Goal: Task Accomplishment & Management: Use online tool/utility

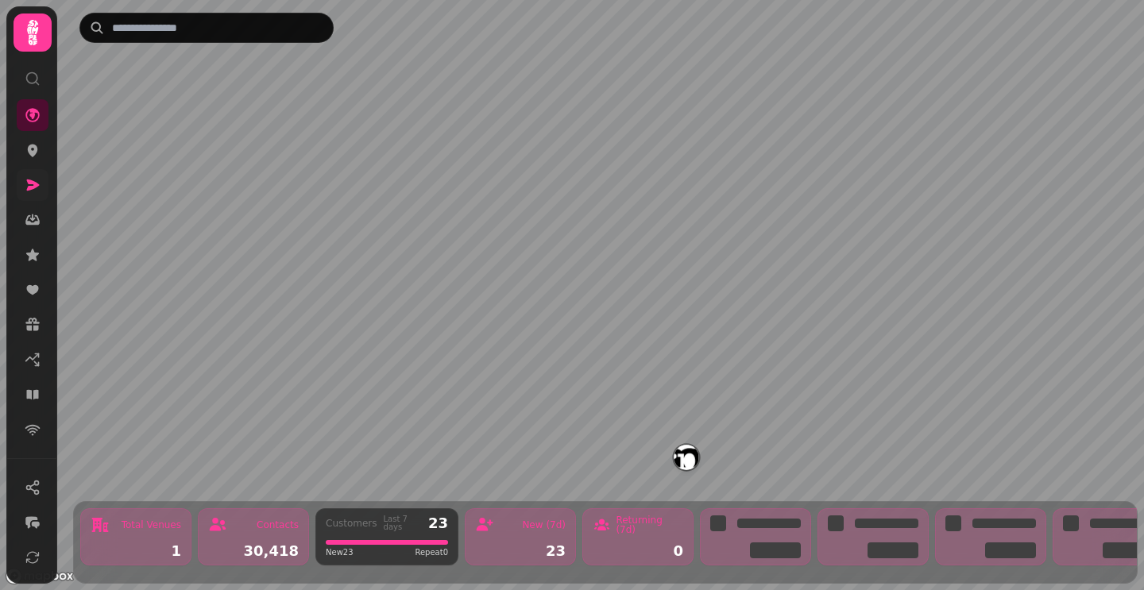
click at [28, 187] on icon at bounding box center [33, 185] width 13 height 11
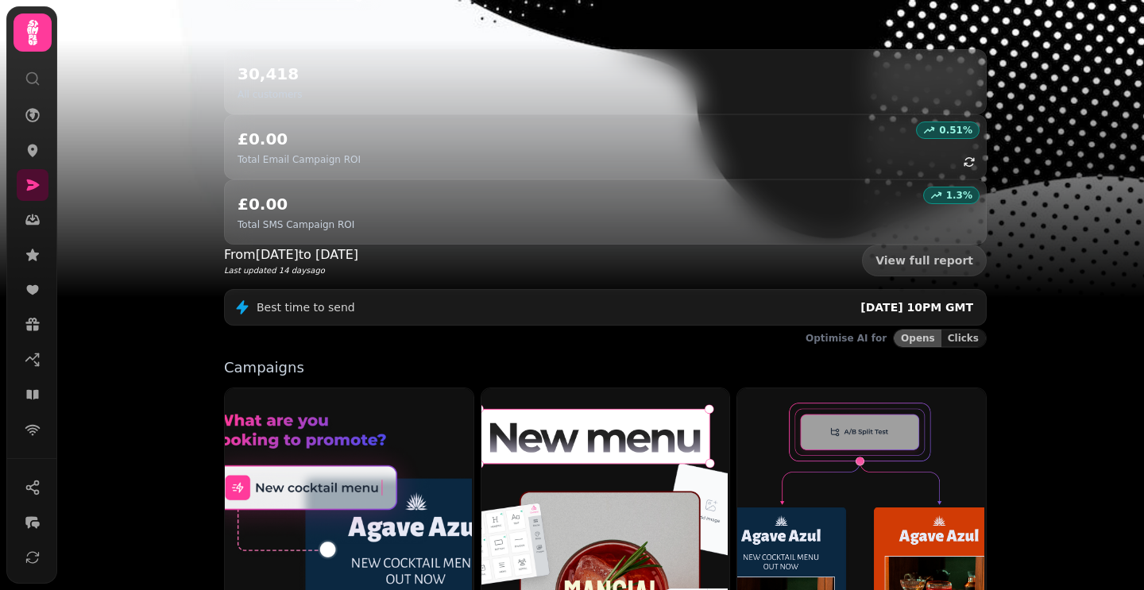
scroll to position [378, 0]
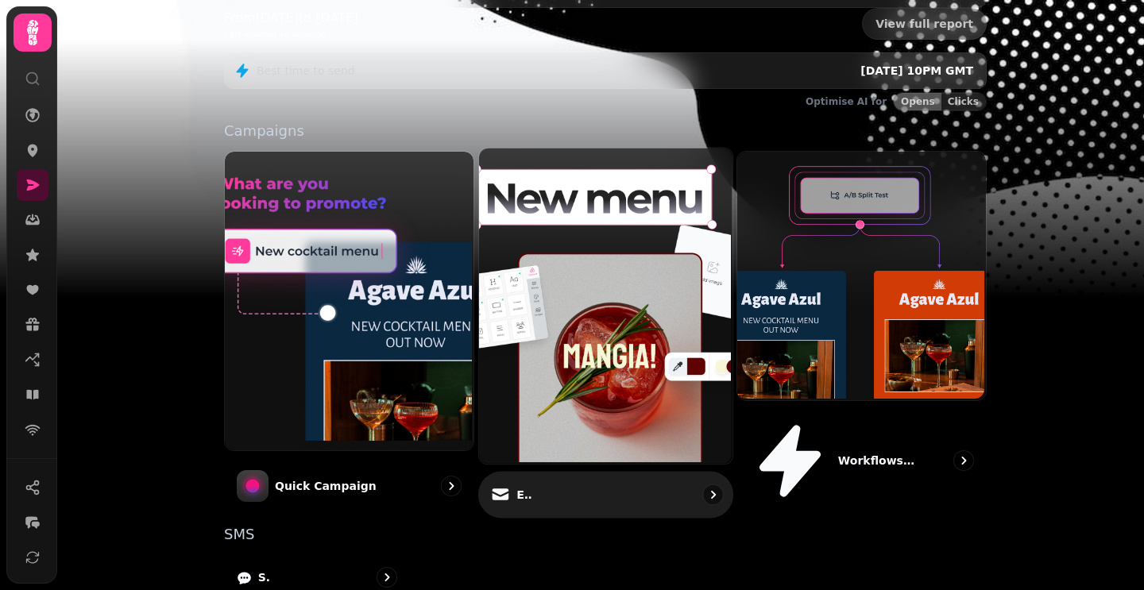
click at [502, 494] on icon at bounding box center [500, 497] width 17 height 7
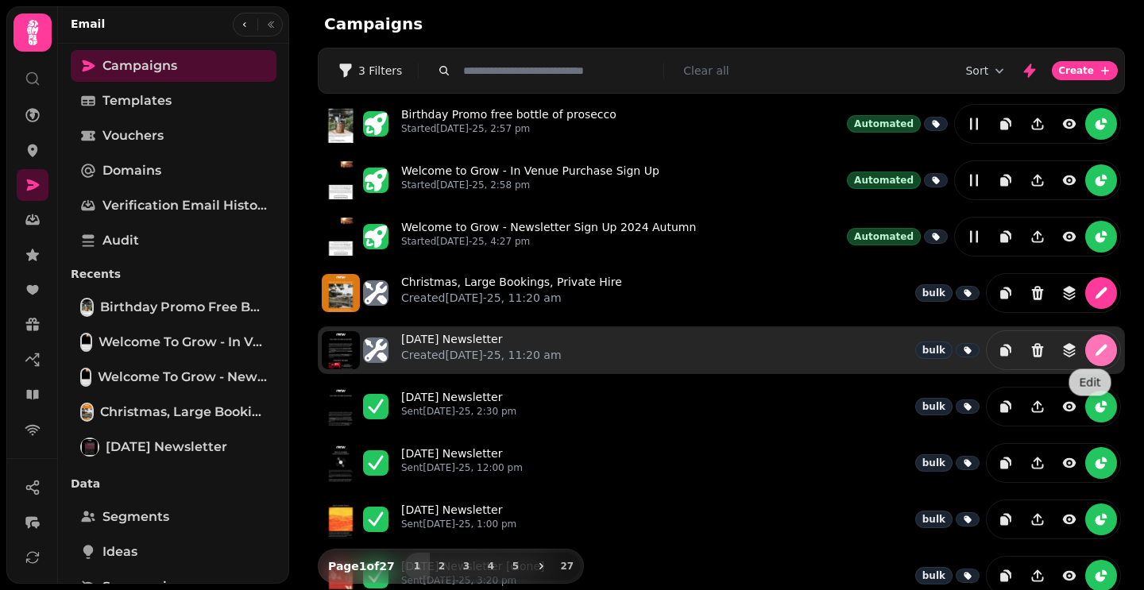
click at [1093, 354] on icon "edit" at bounding box center [1101, 350] width 16 height 16
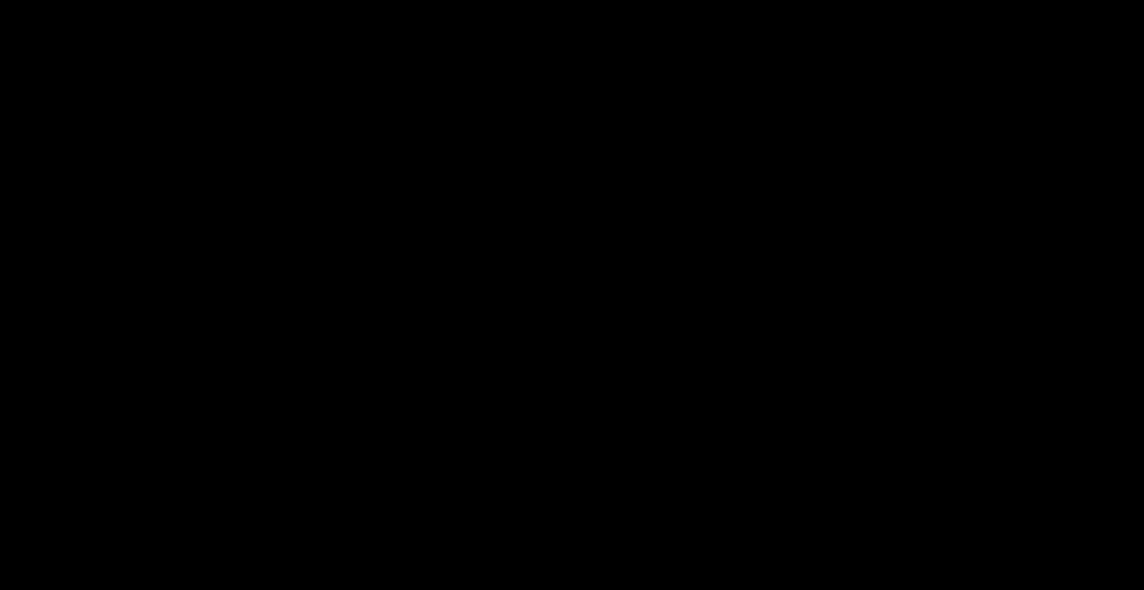
select select "**********"
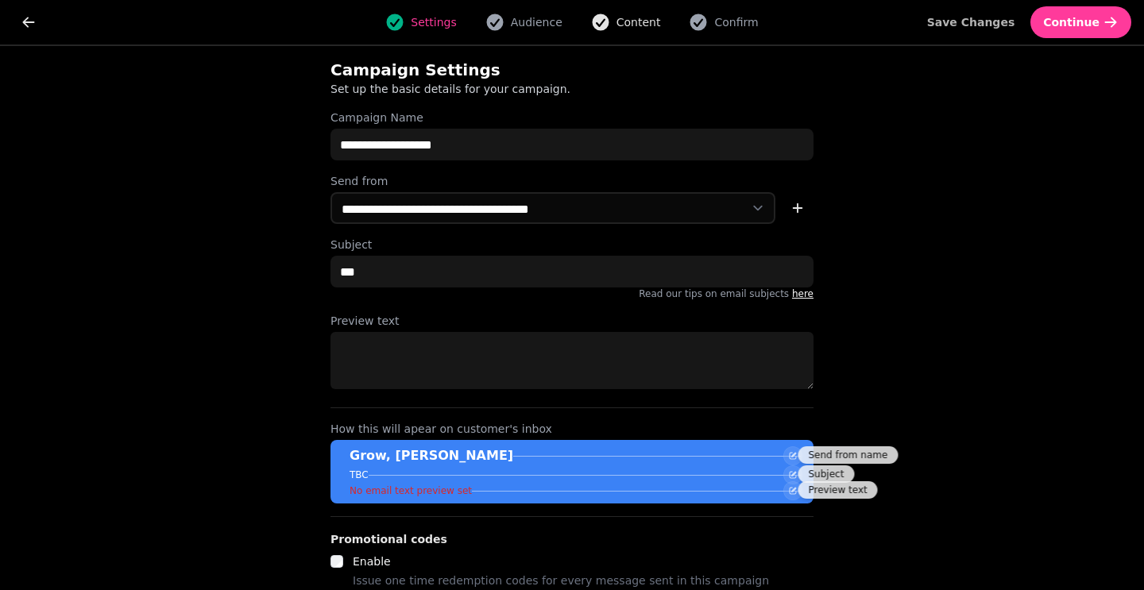
click at [598, 22] on icon "button" at bounding box center [600, 22] width 17 height 17
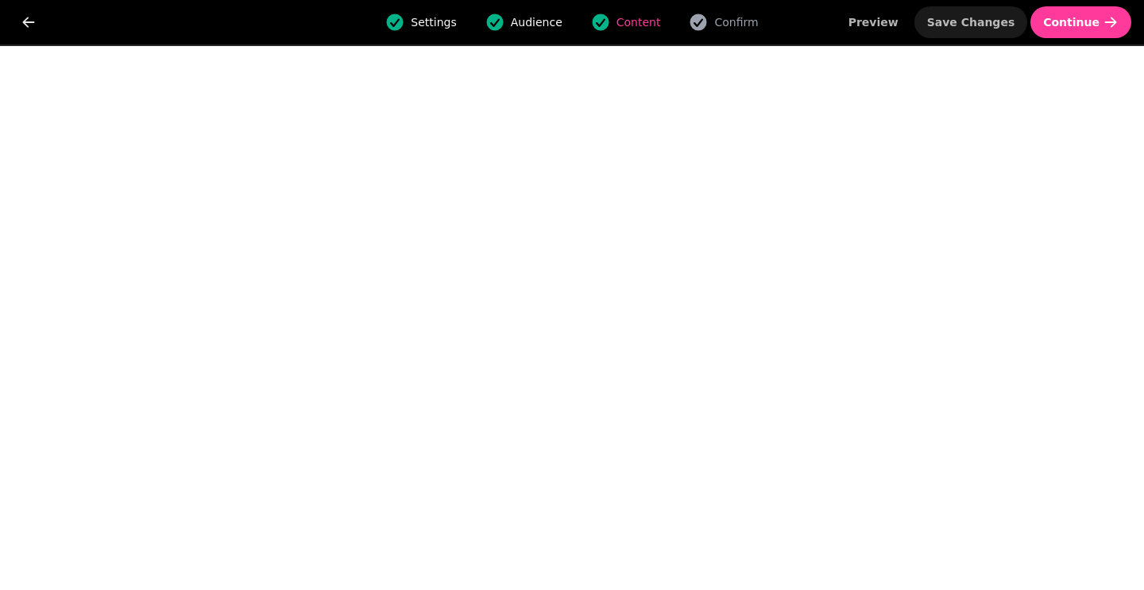
click at [964, 22] on span "Save Changes" at bounding box center [971, 22] width 88 height 11
click at [962, 14] on button "Save Changes" at bounding box center [972, 22] width 114 height 32
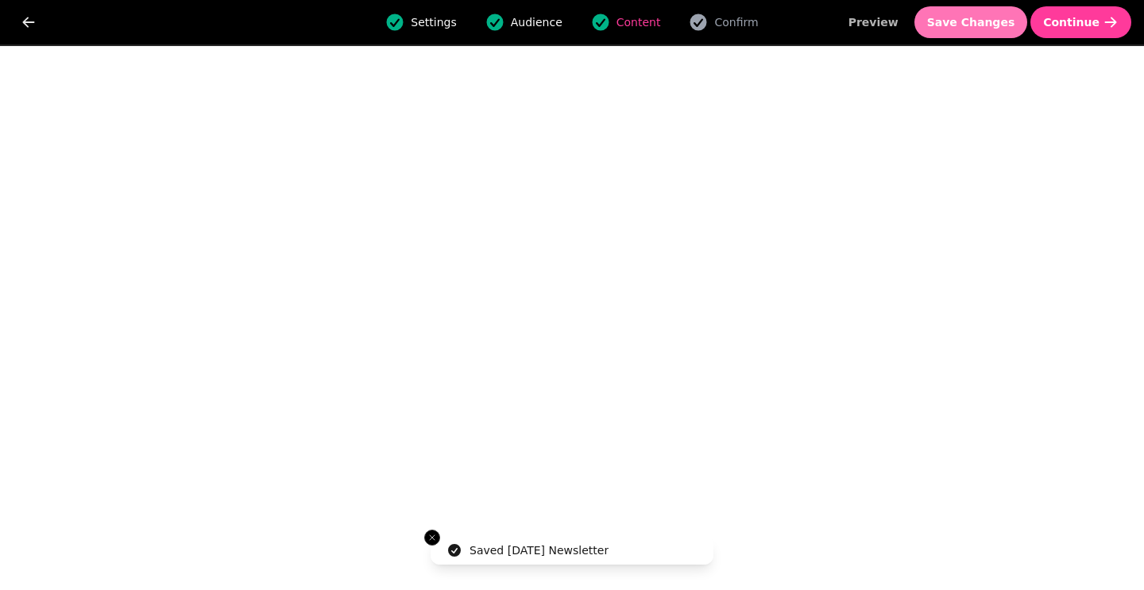
click at [996, 21] on span "Save Changes" at bounding box center [971, 22] width 88 height 11
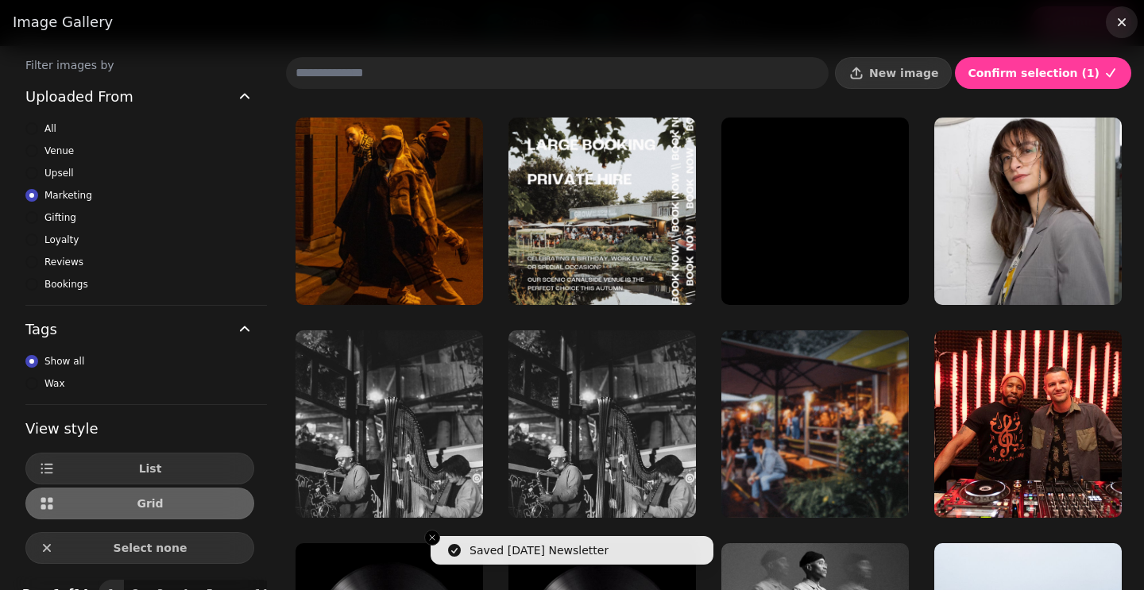
click at [1118, 24] on icon "button" at bounding box center [1122, 22] width 8 height 8
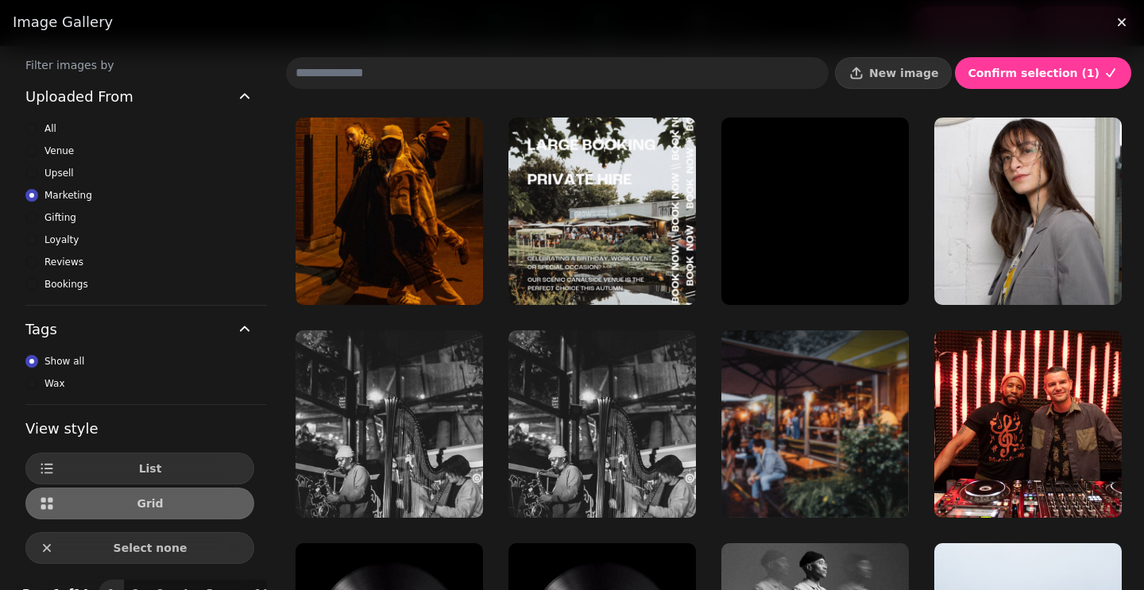
click at [532, 73] on input at bounding box center [557, 73] width 543 height 32
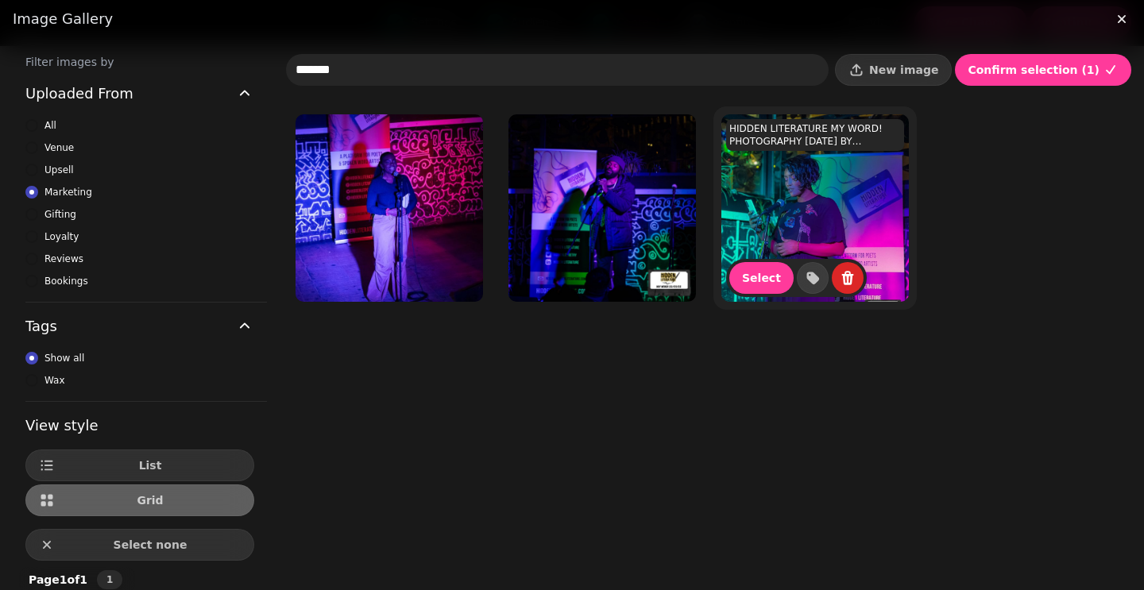
scroll to position [2, 0]
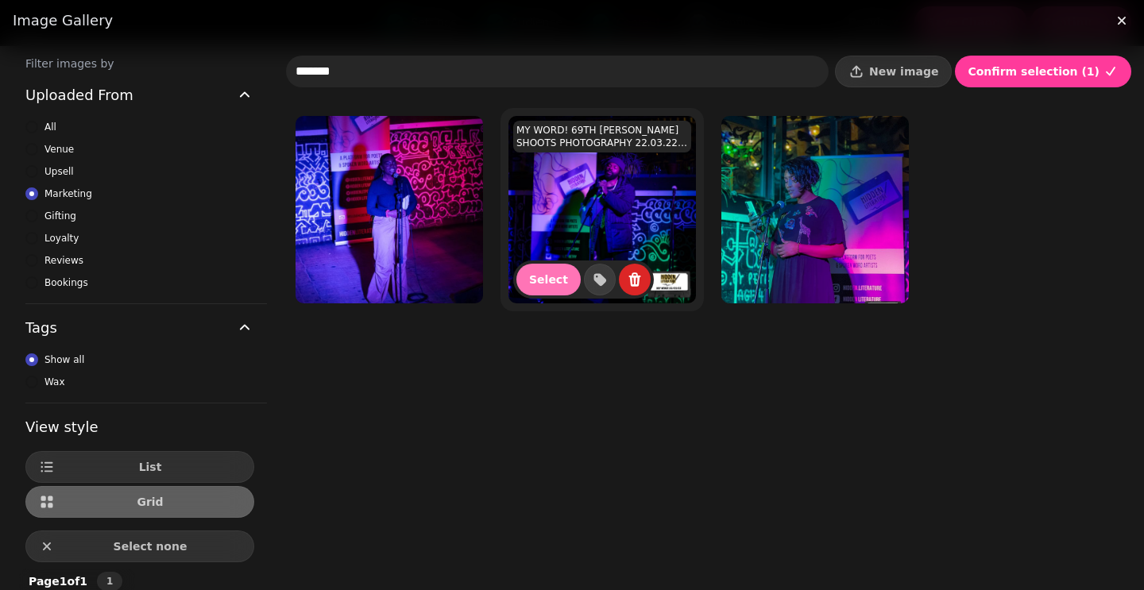
type input "*******"
click at [534, 274] on span "Select" at bounding box center [548, 279] width 39 height 11
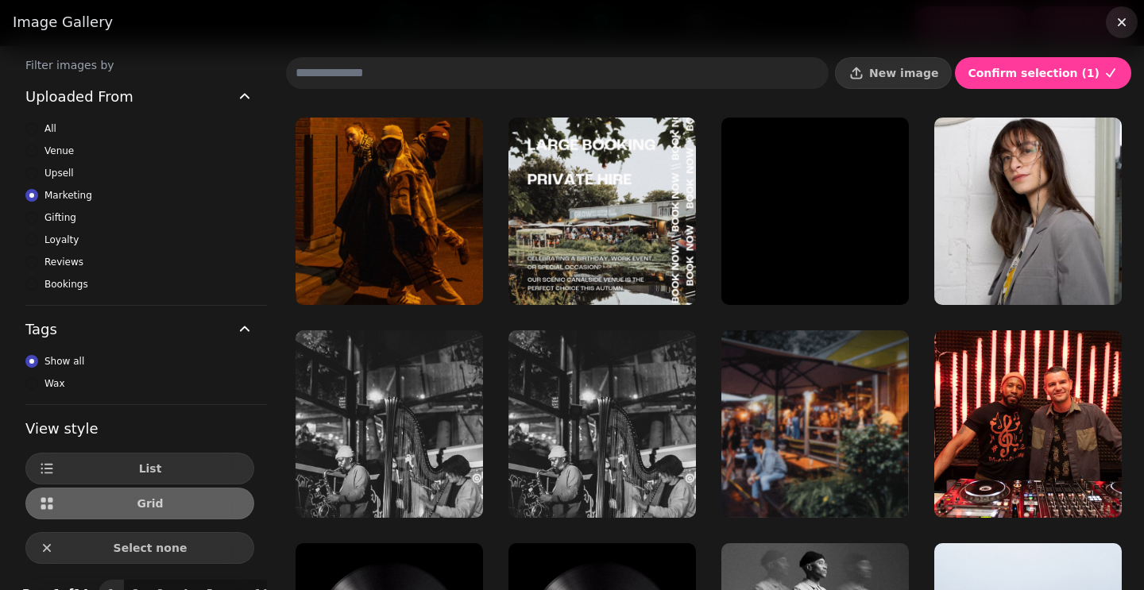
click at [1114, 24] on icon "button" at bounding box center [1122, 22] width 16 height 16
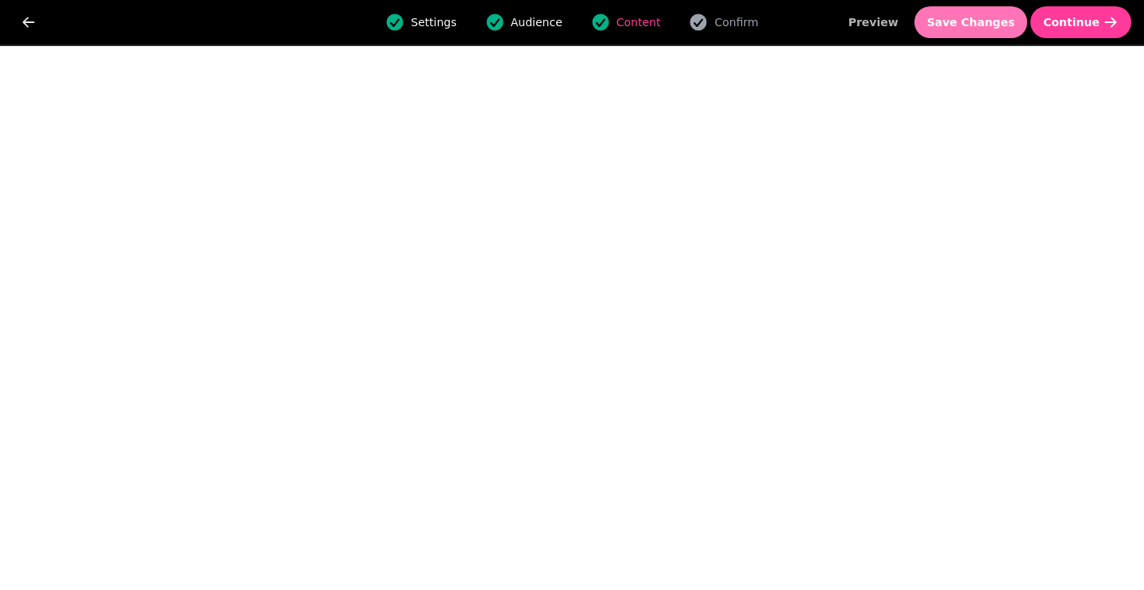
click at [962, 19] on span "Save Changes" at bounding box center [971, 22] width 88 height 11
click at [985, 40] on div "Settings Audience Content Confirm Preview Save Changes Continue" at bounding box center [572, 22] width 1144 height 44
click at [986, 29] on button "Save Changes" at bounding box center [972, 22] width 114 height 32
click at [982, 21] on span "Save Changes" at bounding box center [971, 22] width 88 height 11
click at [981, 35] on button "Save Changes" at bounding box center [972, 22] width 114 height 32
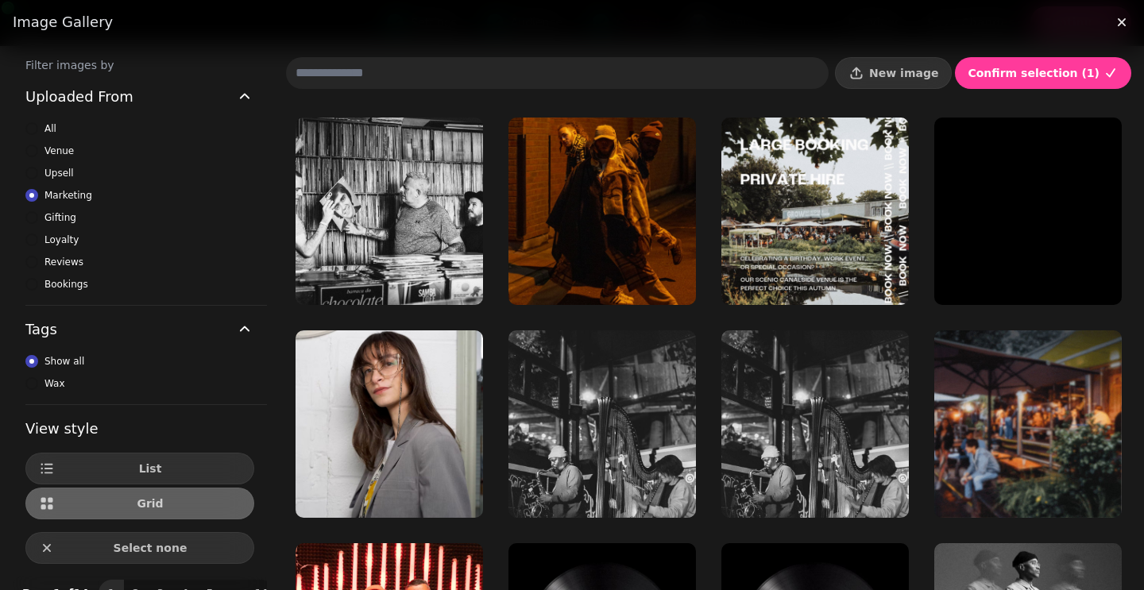
click at [544, 85] on input at bounding box center [557, 73] width 543 height 32
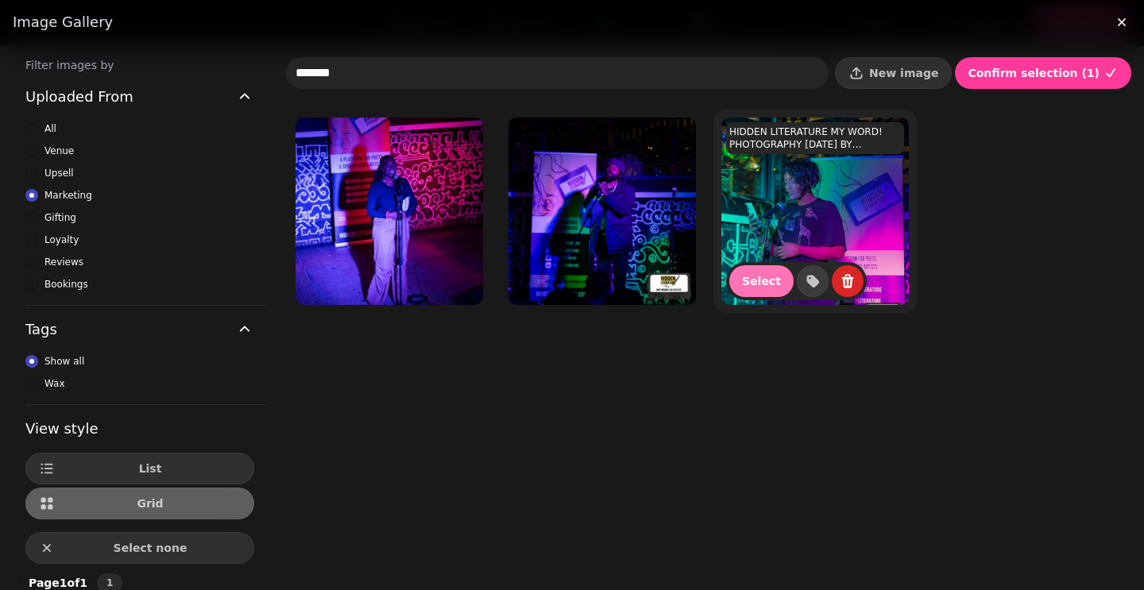
type input "*******"
click at [747, 267] on button "Select" at bounding box center [761, 281] width 64 height 32
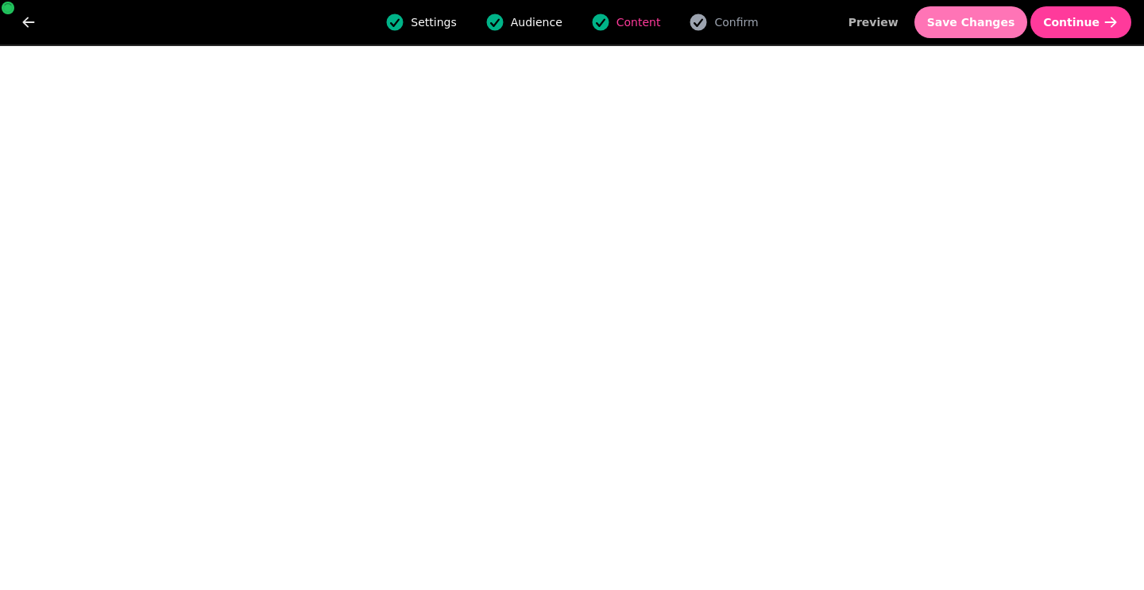
click at [980, 26] on span "Save Changes" at bounding box center [971, 22] width 88 height 11
click at [987, 21] on span "Save Changes" at bounding box center [971, 22] width 88 height 11
click at [959, 17] on span "Save Changes" at bounding box center [971, 22] width 88 height 11
click at [978, 31] on button "Save Changes" at bounding box center [972, 22] width 114 height 32
click at [973, 17] on span "Save Changes" at bounding box center [971, 22] width 88 height 11
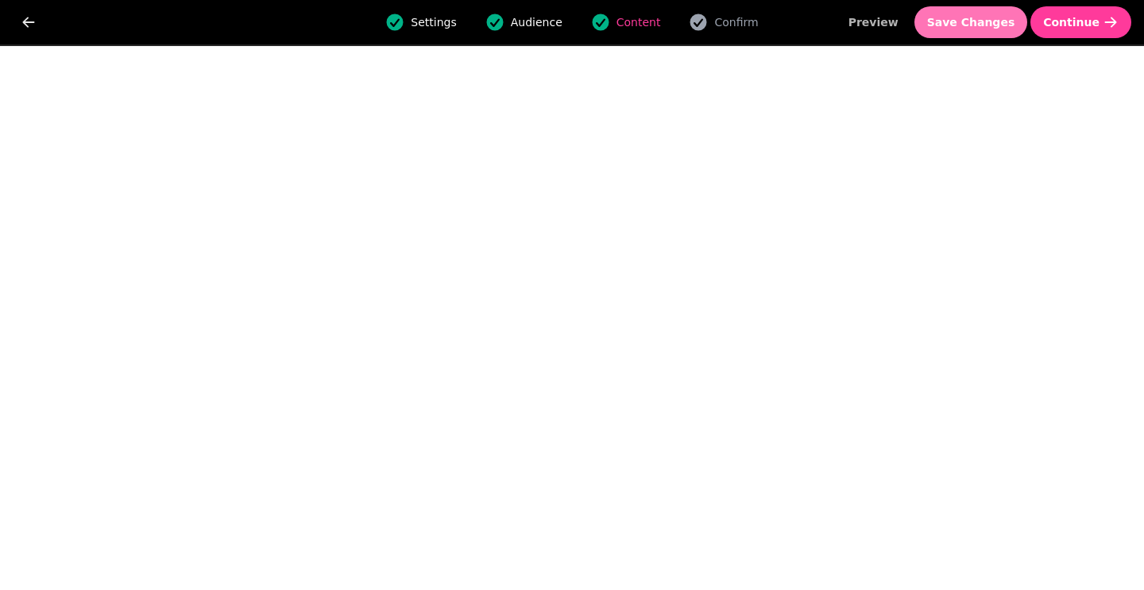
click at [981, 26] on span "Save Changes" at bounding box center [971, 22] width 88 height 11
click at [981, 28] on span "Save Changes" at bounding box center [971, 22] width 88 height 11
